Goal: Transaction & Acquisition: Register for event/course

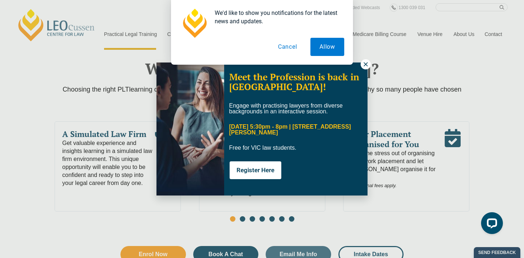
click at [364, 70] on div "Meet the Profession is back in Melbourne! Engage with practising lawyers from d…" at bounding box center [295, 129] width 143 height 124
click at [360, 62] on div "We'd like to show you notifications for the latest news and updates. Allow Canc…" at bounding box center [262, 32] width 524 height 65
click at [362, 66] on icon at bounding box center [365, 64] width 7 height 7
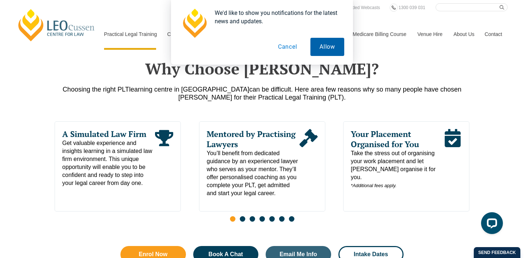
click at [335, 48] on button "Allow" at bounding box center [327, 47] width 34 height 18
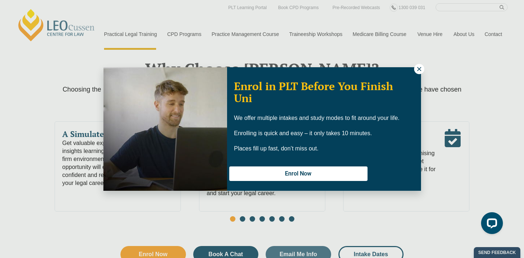
click at [424, 65] on div "Enrol in PLT Before You Finish Uni We offer multiple intakes and study modes to…" at bounding box center [262, 129] width 524 height 258
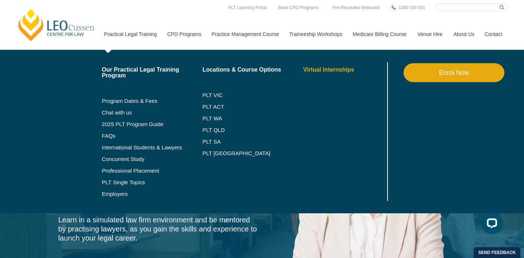
click at [305, 71] on link "Virtual Internships" at bounding box center [344, 70] width 83 height 6
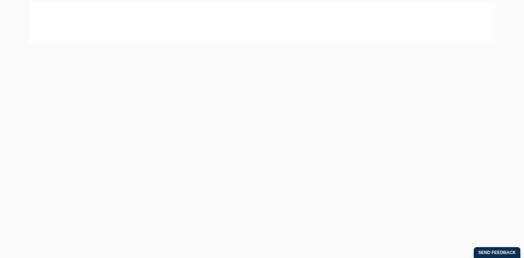
click at [266, 167] on p "Complete the tasks in your own time (with no deadlines) and add the experience …" at bounding box center [169, 175] width 248 height 17
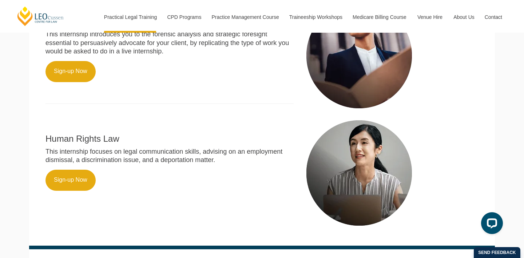
scroll to position [449, 0]
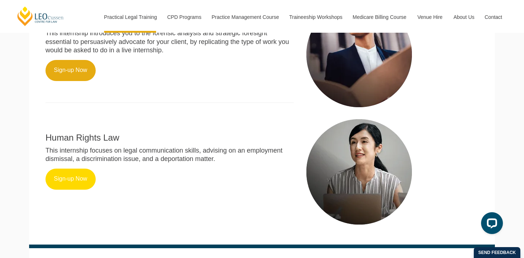
click at [89, 173] on link "Sign-up Now" at bounding box center [70, 179] width 50 height 21
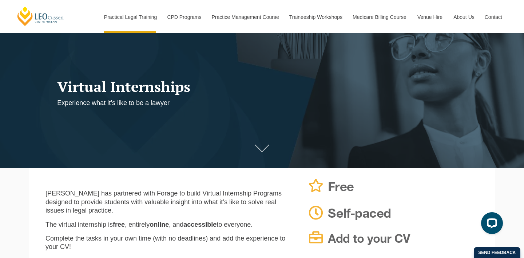
scroll to position [124, 0]
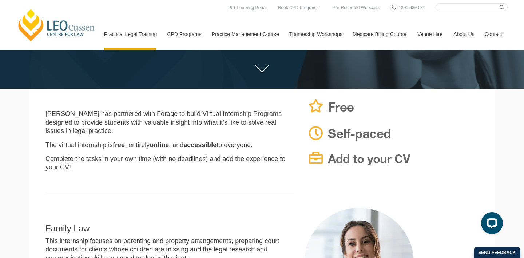
click at [73, 31] on link "[PERSON_NAME] Centre for Law" at bounding box center [56, 25] width 80 height 34
